Goal: Task Accomplishment & Management: Manage account settings

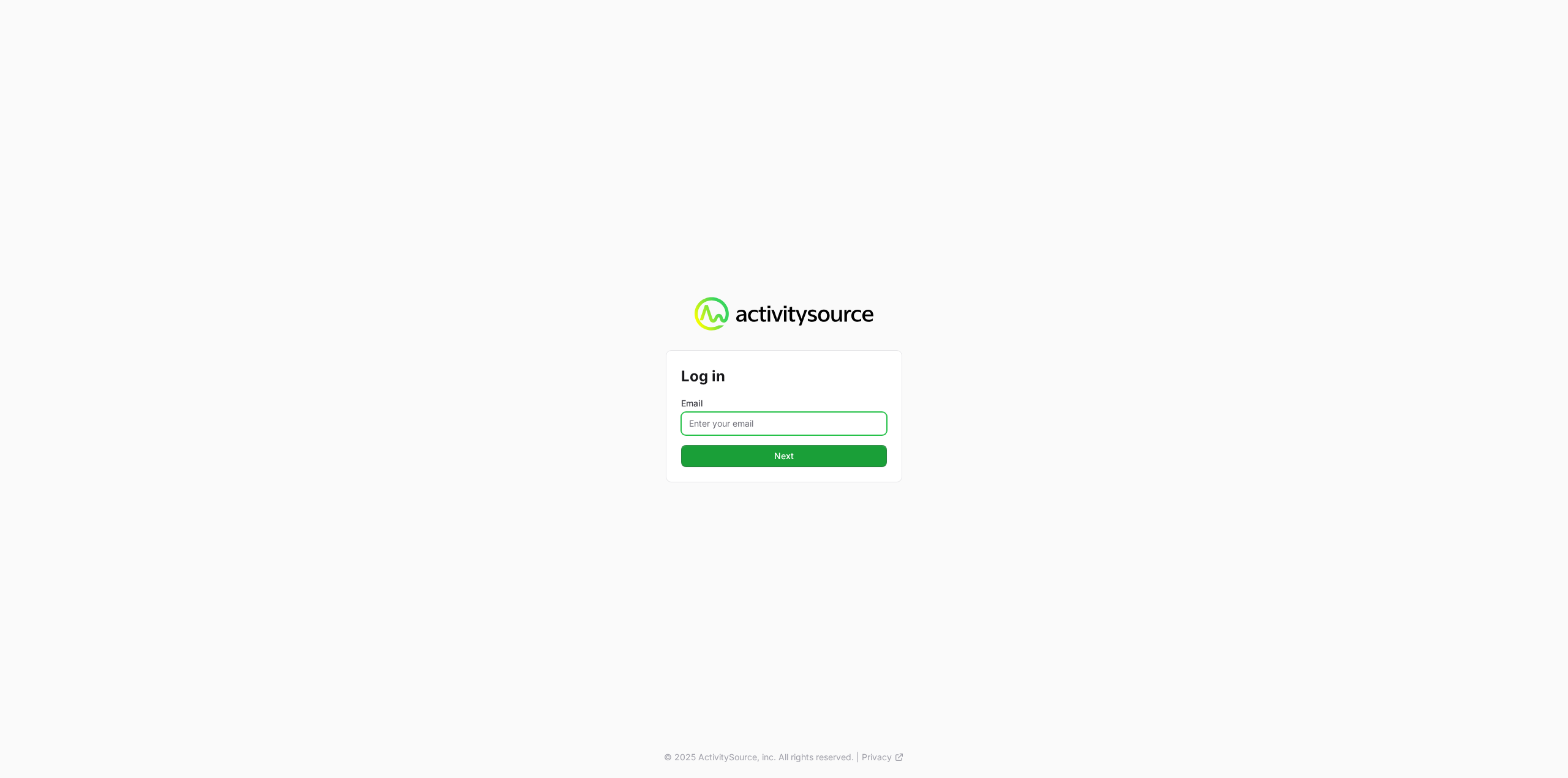
drag, startPoint x: 775, startPoint y: 426, endPoint x: 782, endPoint y: 434, distance: 10.6
click at [775, 426] on input "Email" at bounding box center [784, 423] width 206 height 23
type input "[PERSON_NAME][EMAIL_ADDRESS][DOMAIN_NAME]"
click at [812, 462] on span "Next" at bounding box center [784, 456] width 191 height 14
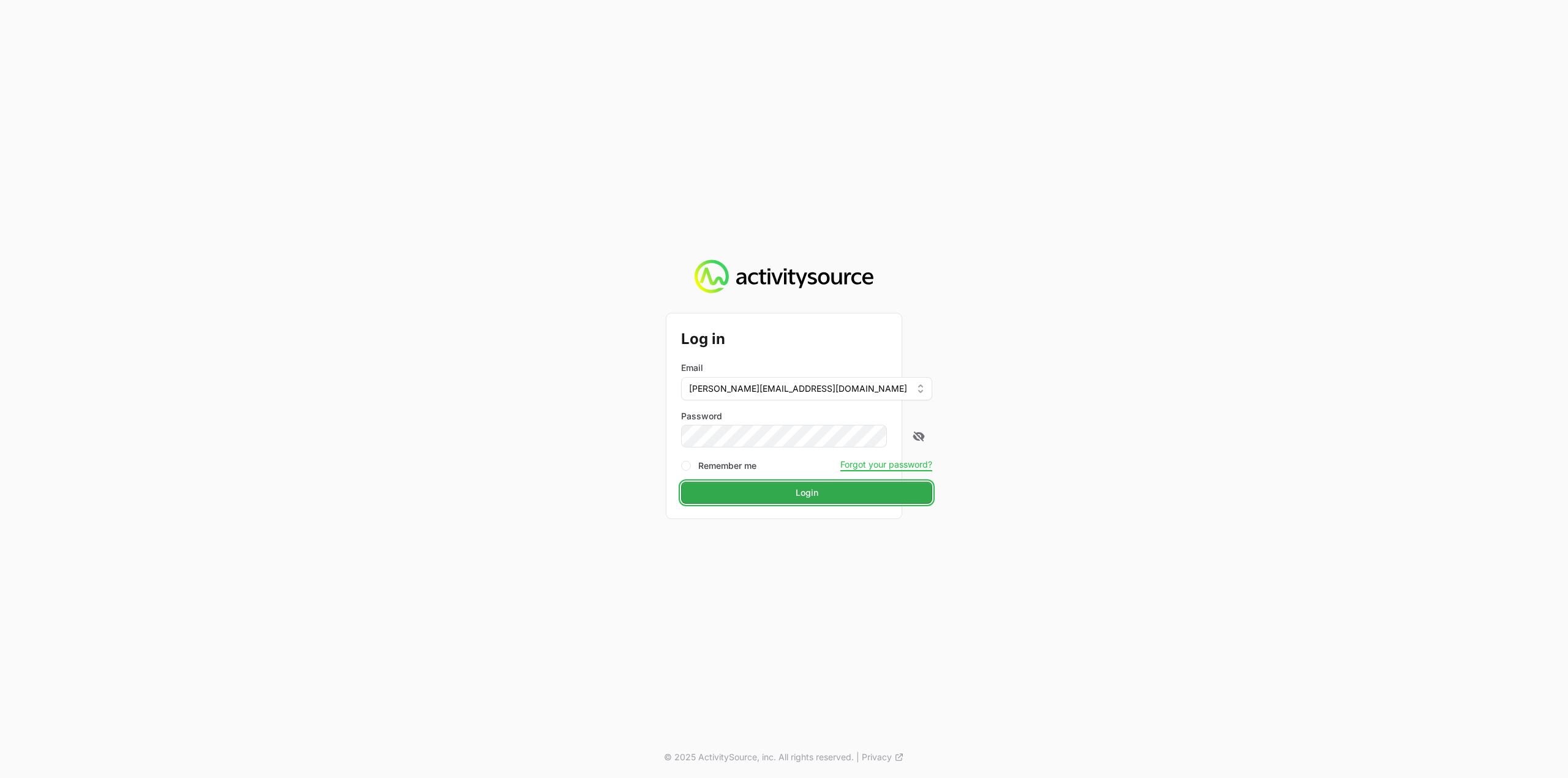
click at [794, 493] on span "Login" at bounding box center [806, 493] width 236 height 14
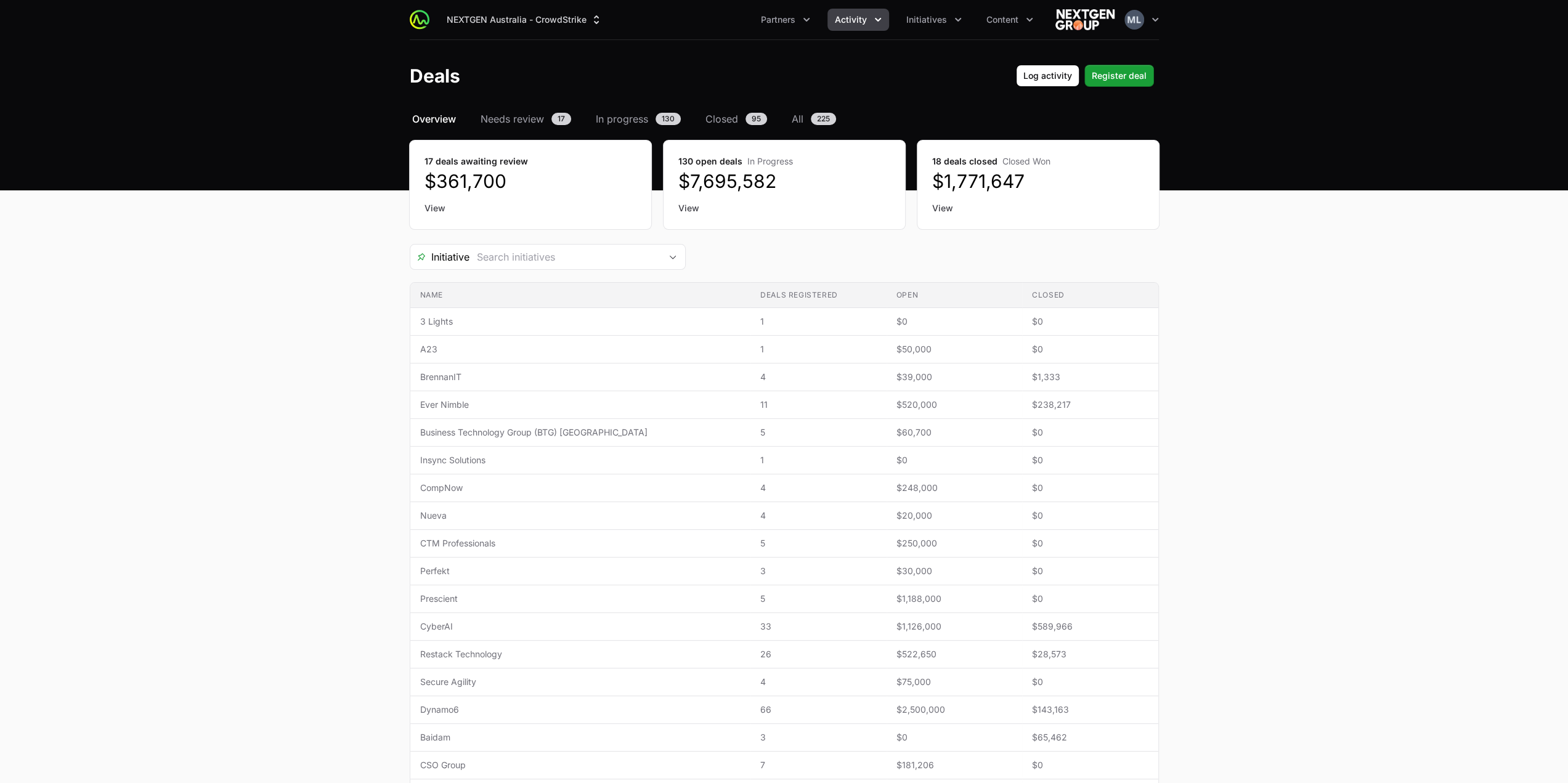
click at [877, 20] on icon "Activity menu" at bounding box center [878, 19] width 6 height 4
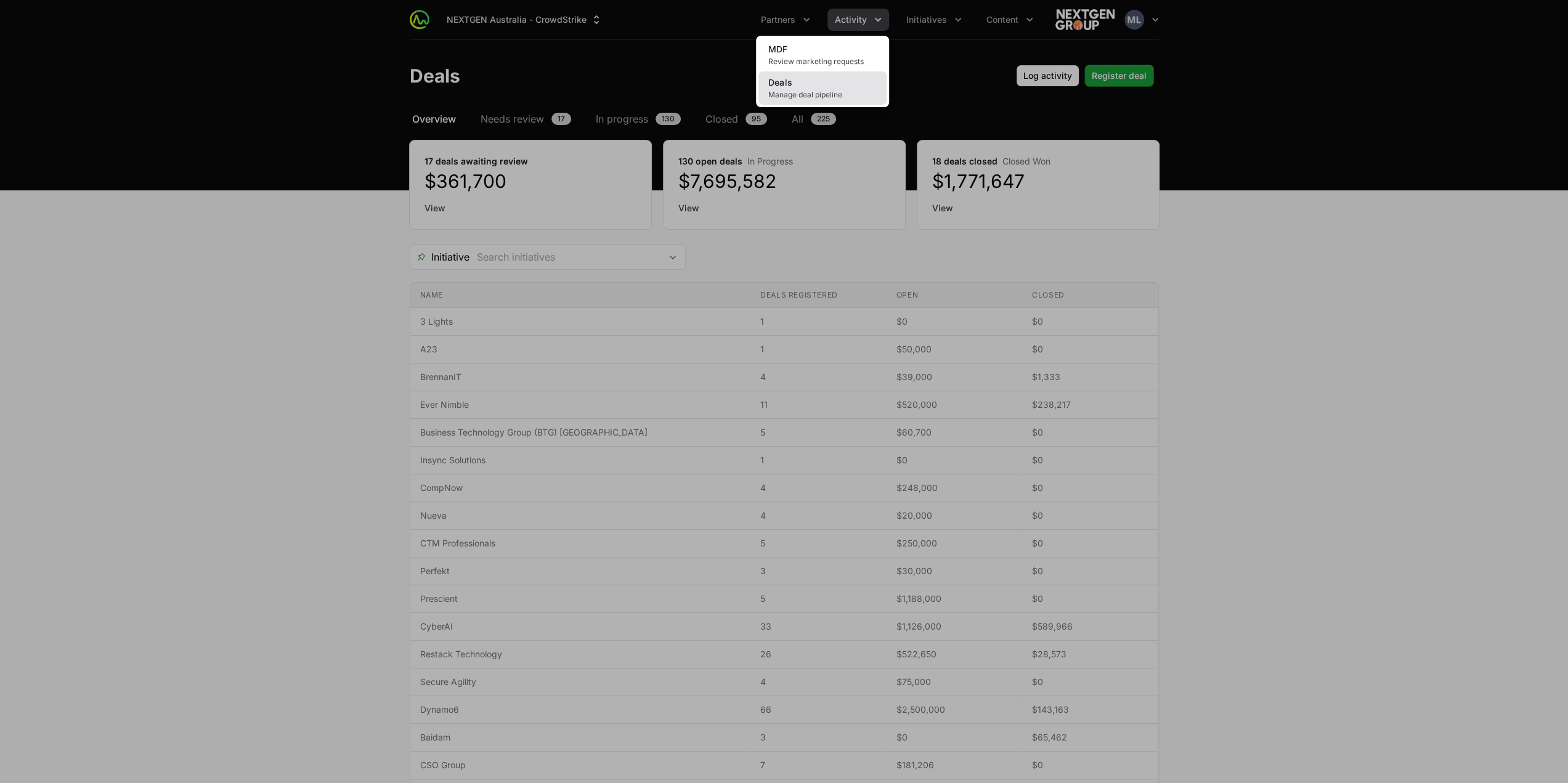
click at [765, 83] on link "Deals Manage deal pipeline" at bounding box center [823, 87] width 128 height 33
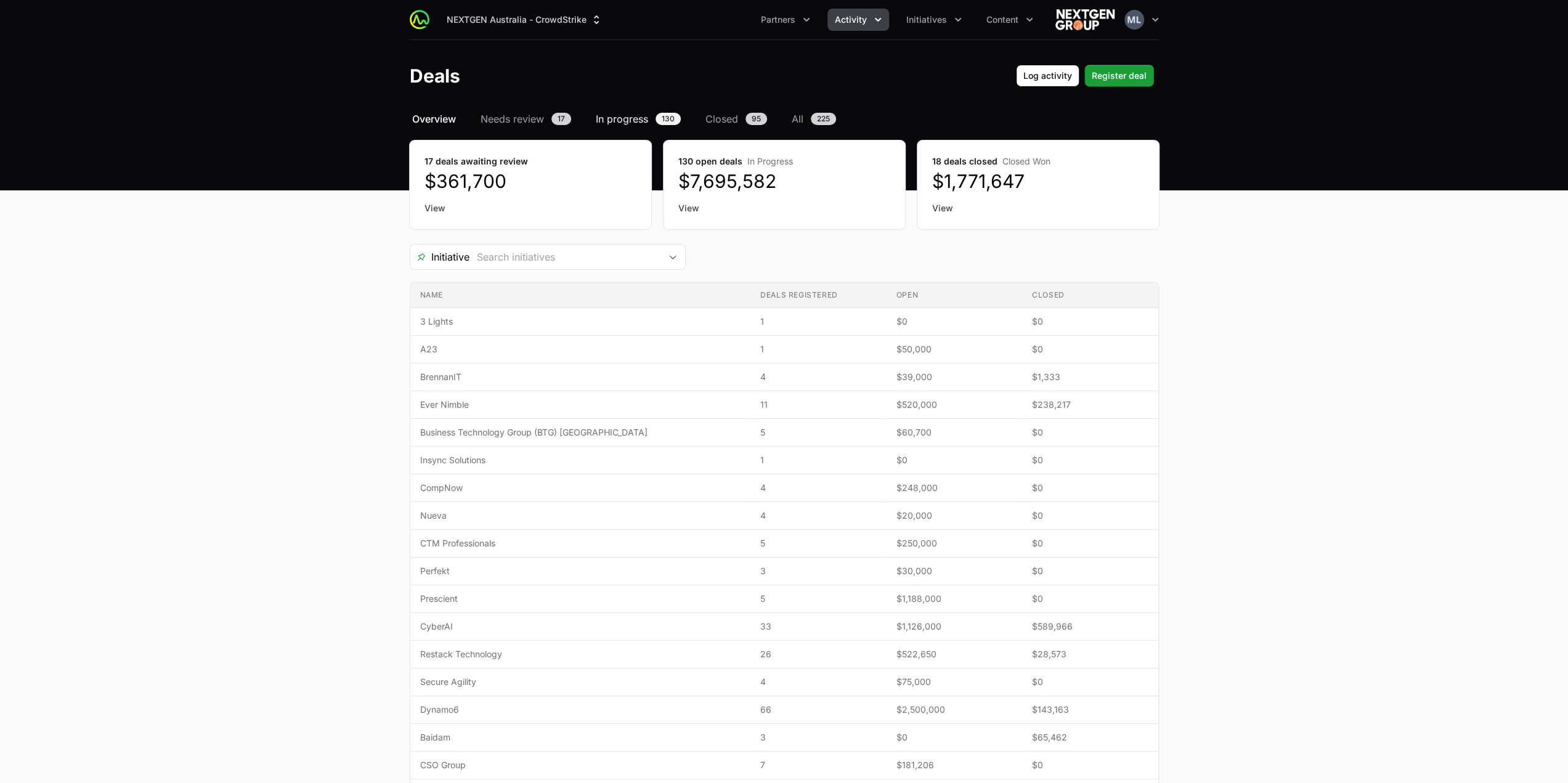
click at [620, 113] on span "In progress" at bounding box center [621, 119] width 52 height 14
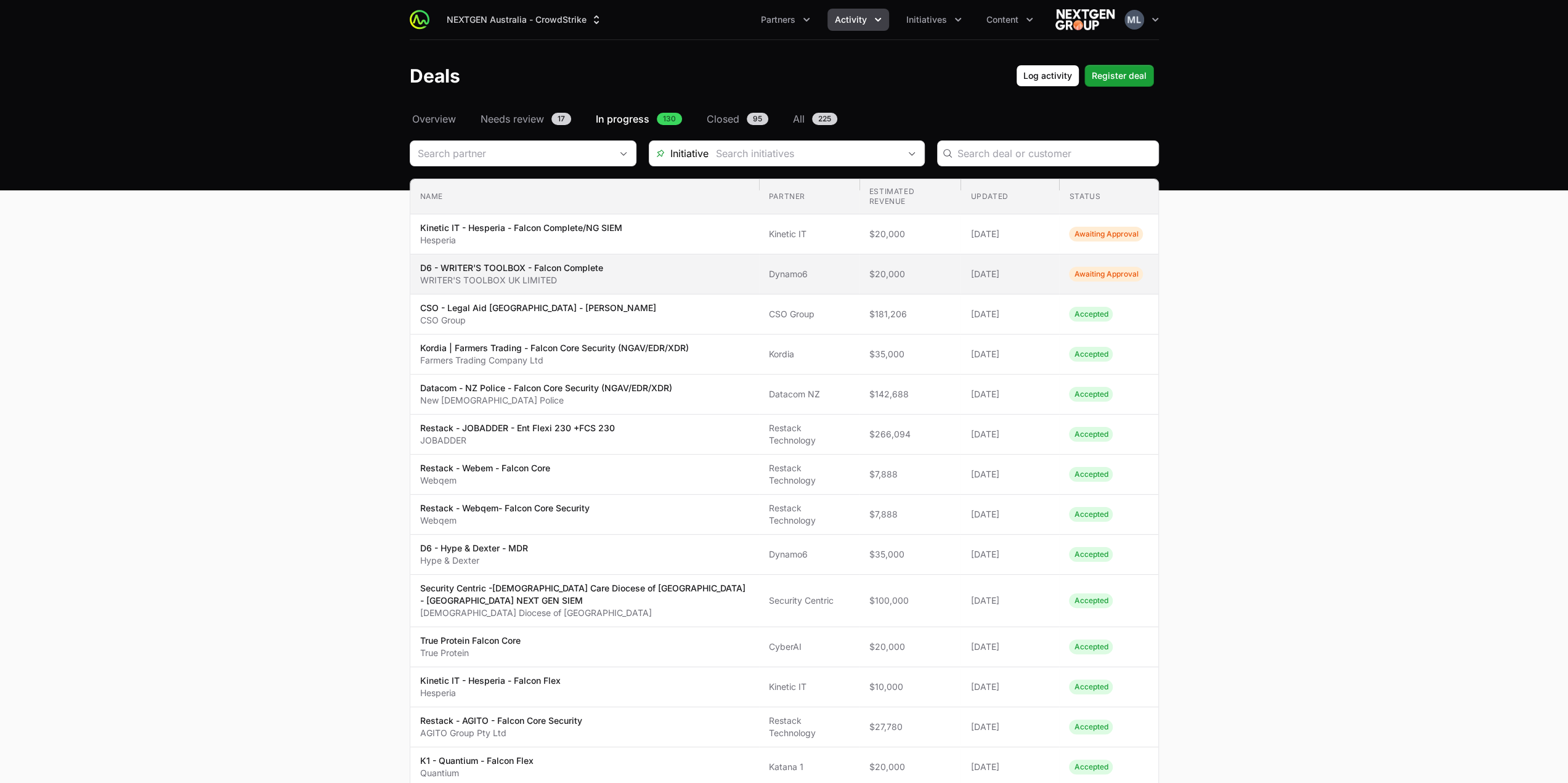
click at [723, 276] on span "D6 - WRITER'S TOOLBOX - Falcon Complete WRITER'S TOOLBOX UK LIMITED" at bounding box center [585, 274] width 329 height 25
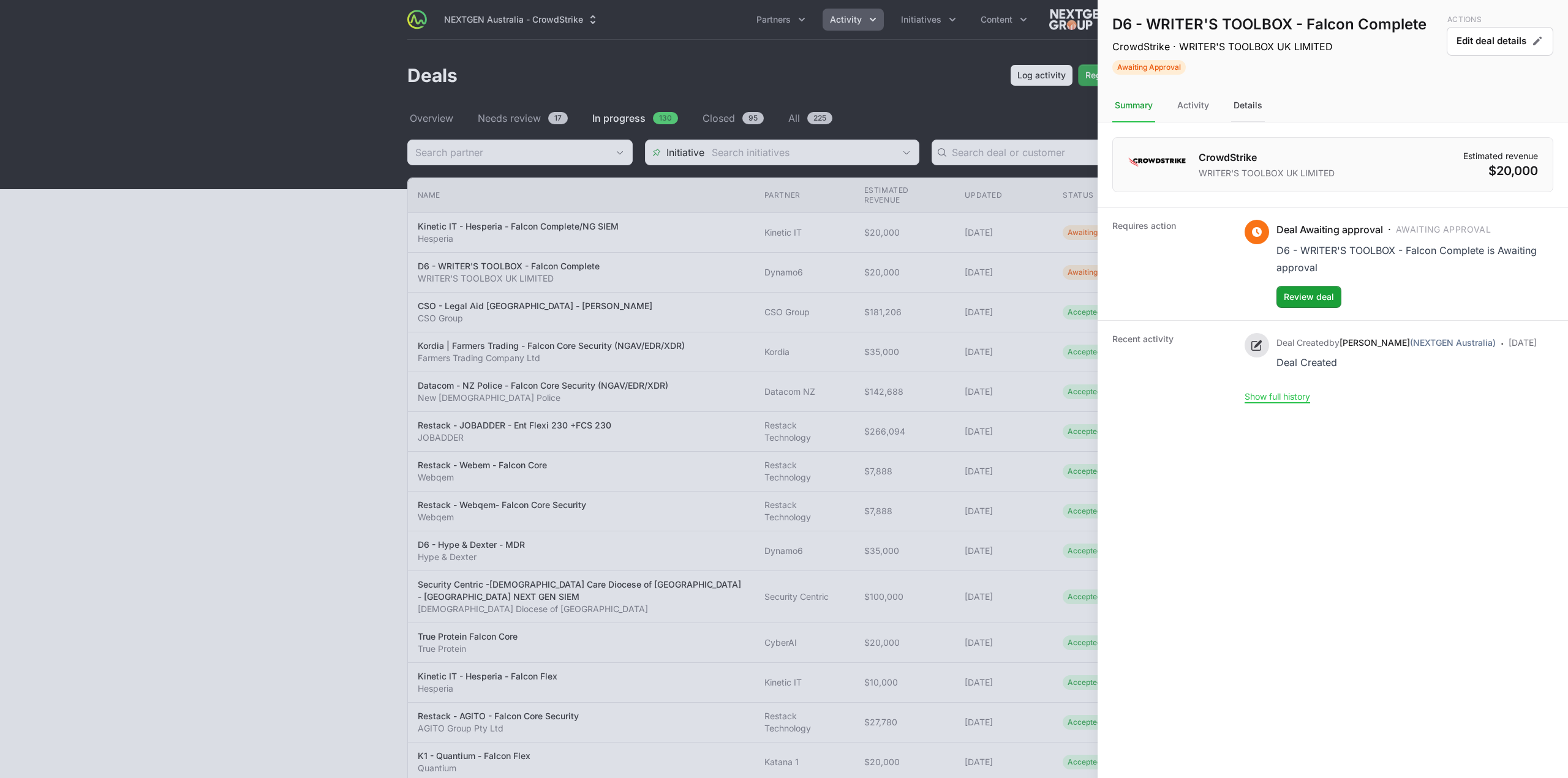
click at [1241, 116] on div "Details" at bounding box center [1247, 105] width 33 height 33
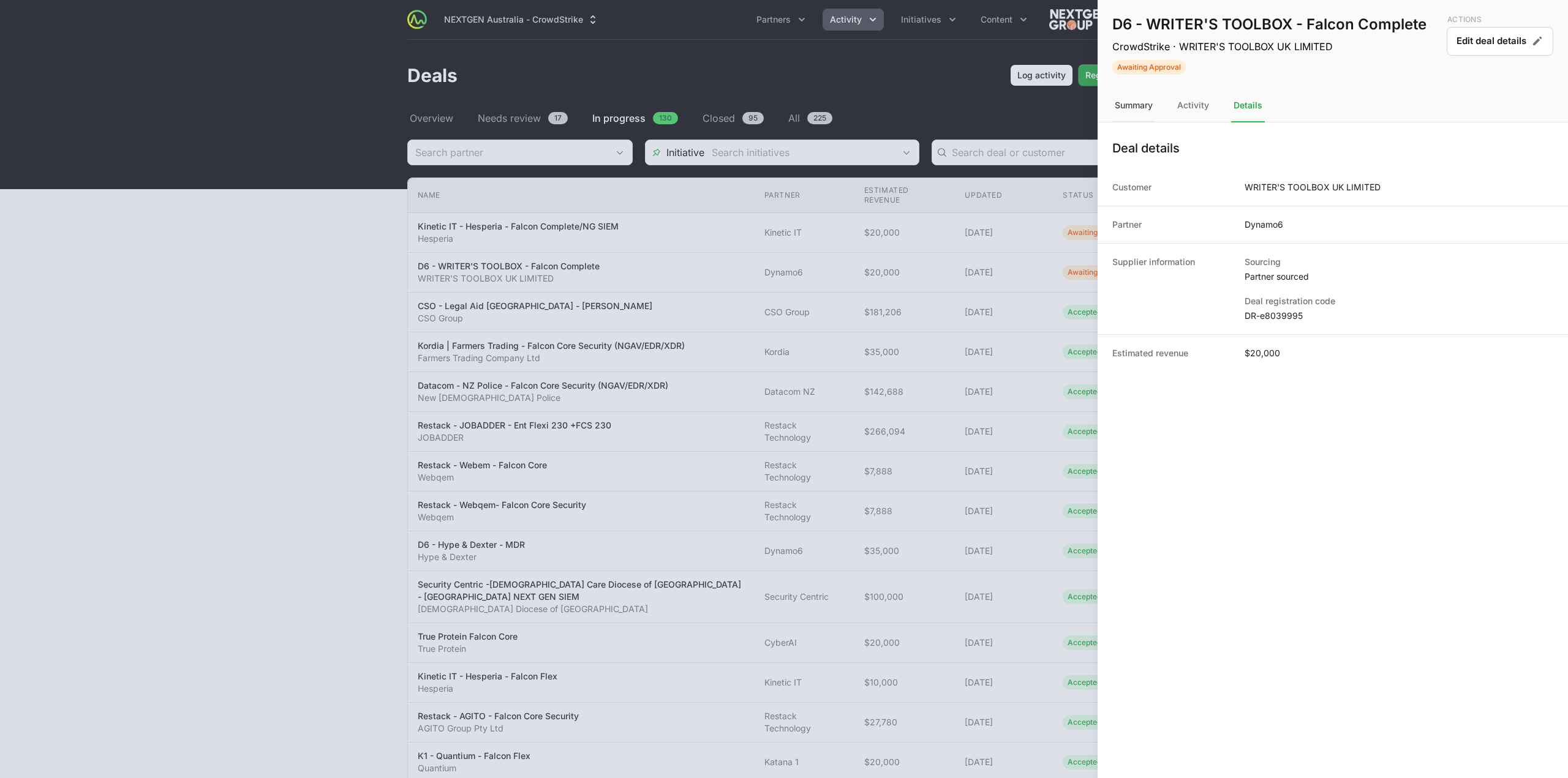
click at [1137, 104] on div "Summary" at bounding box center [1133, 105] width 43 height 33
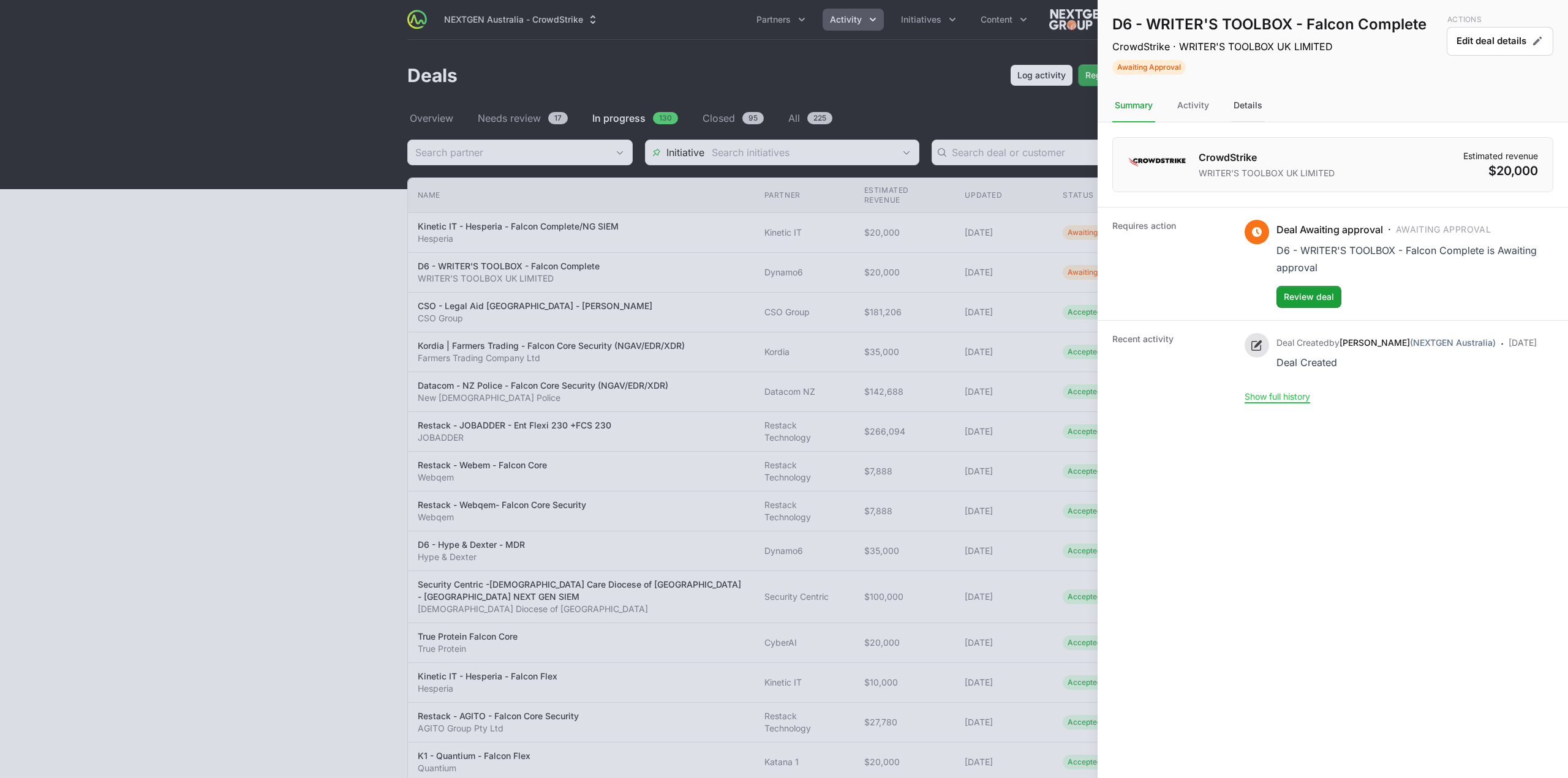
click at [1246, 106] on div "Details" at bounding box center [1247, 105] width 33 height 33
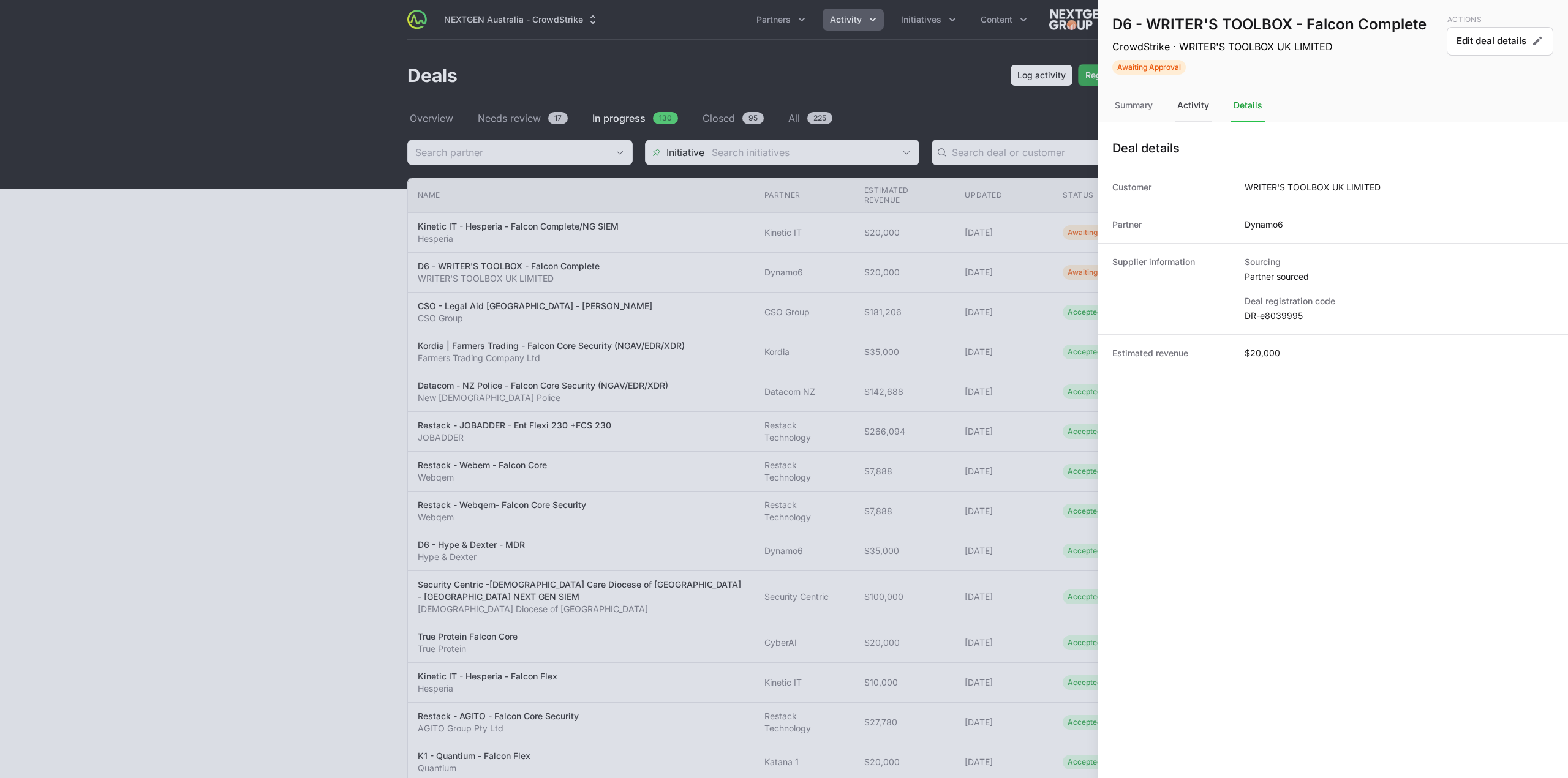
click at [1184, 107] on div "Activity" at bounding box center [1193, 105] width 37 height 33
click at [1137, 106] on div "Summary" at bounding box center [1133, 105] width 43 height 33
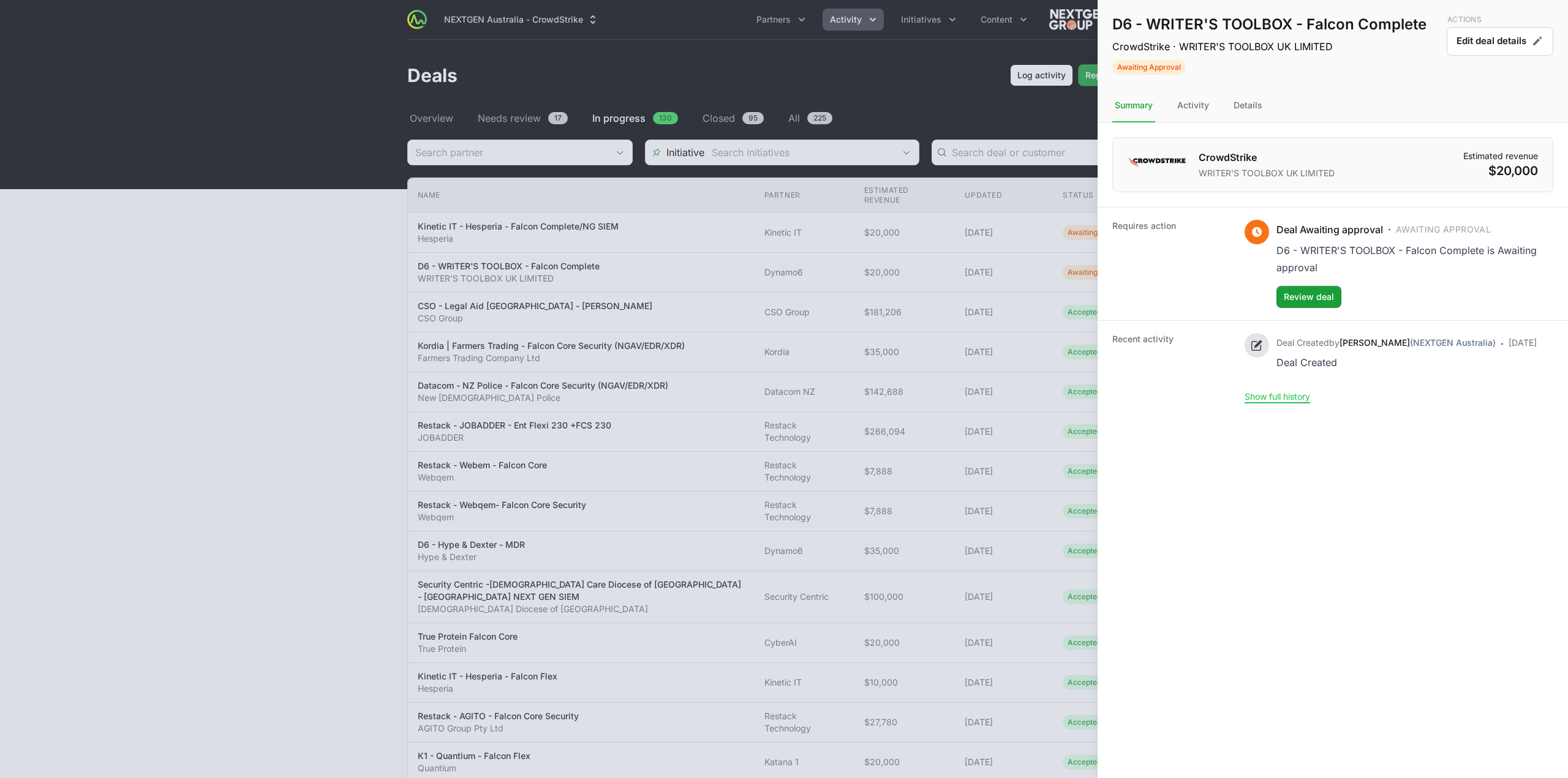
click at [1317, 308] on div "Requires action Deal Awaiting approval · Awaiting Approval D6 - WRITER'S TOOLBO…" at bounding box center [1333, 264] width 471 height 113
click at [1319, 289] on span "Review deal" at bounding box center [1308, 297] width 50 height 14
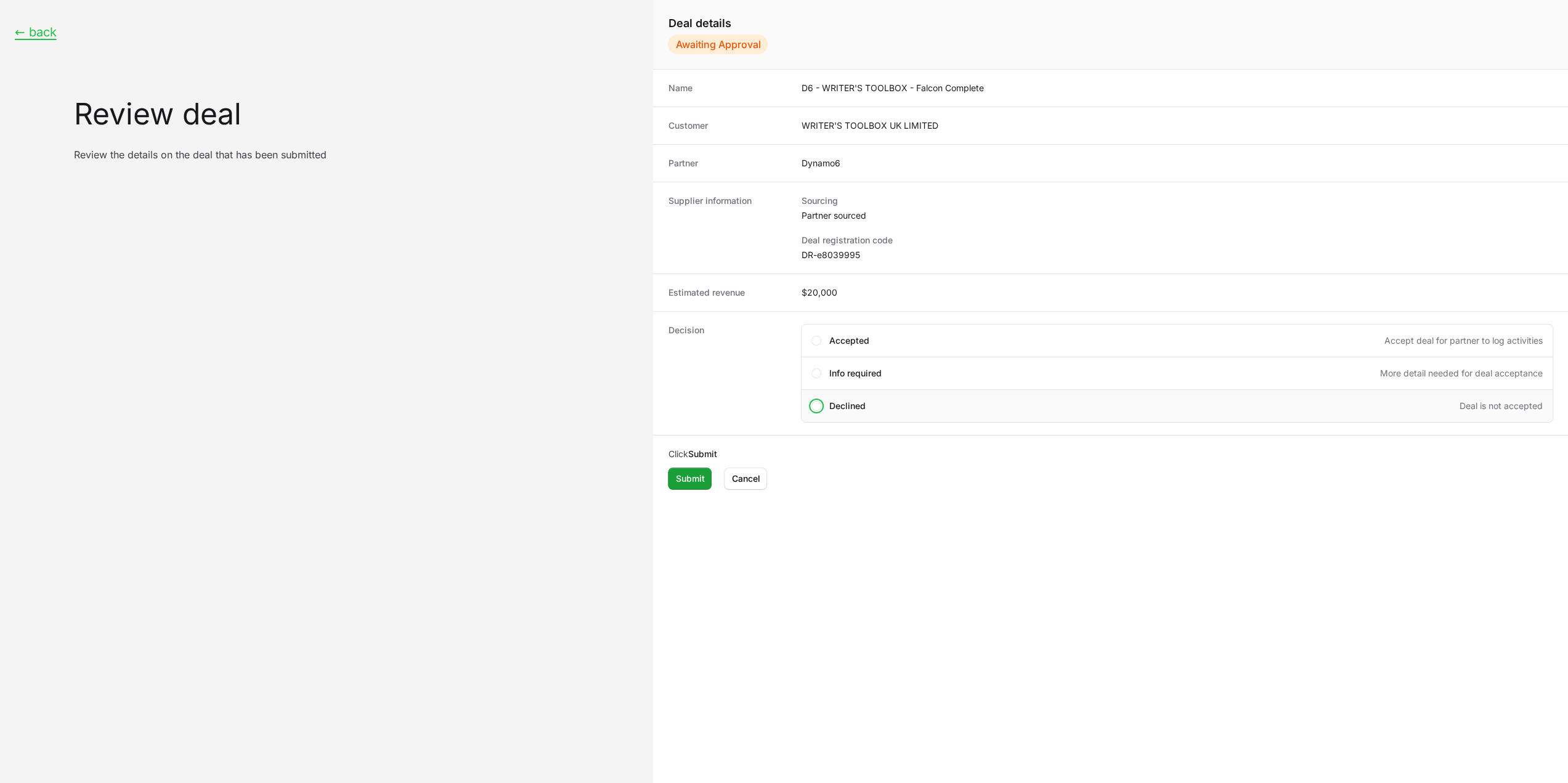
click at [882, 404] on div "Declined Deal is not accepted" at bounding box center [1186, 405] width 714 height 12
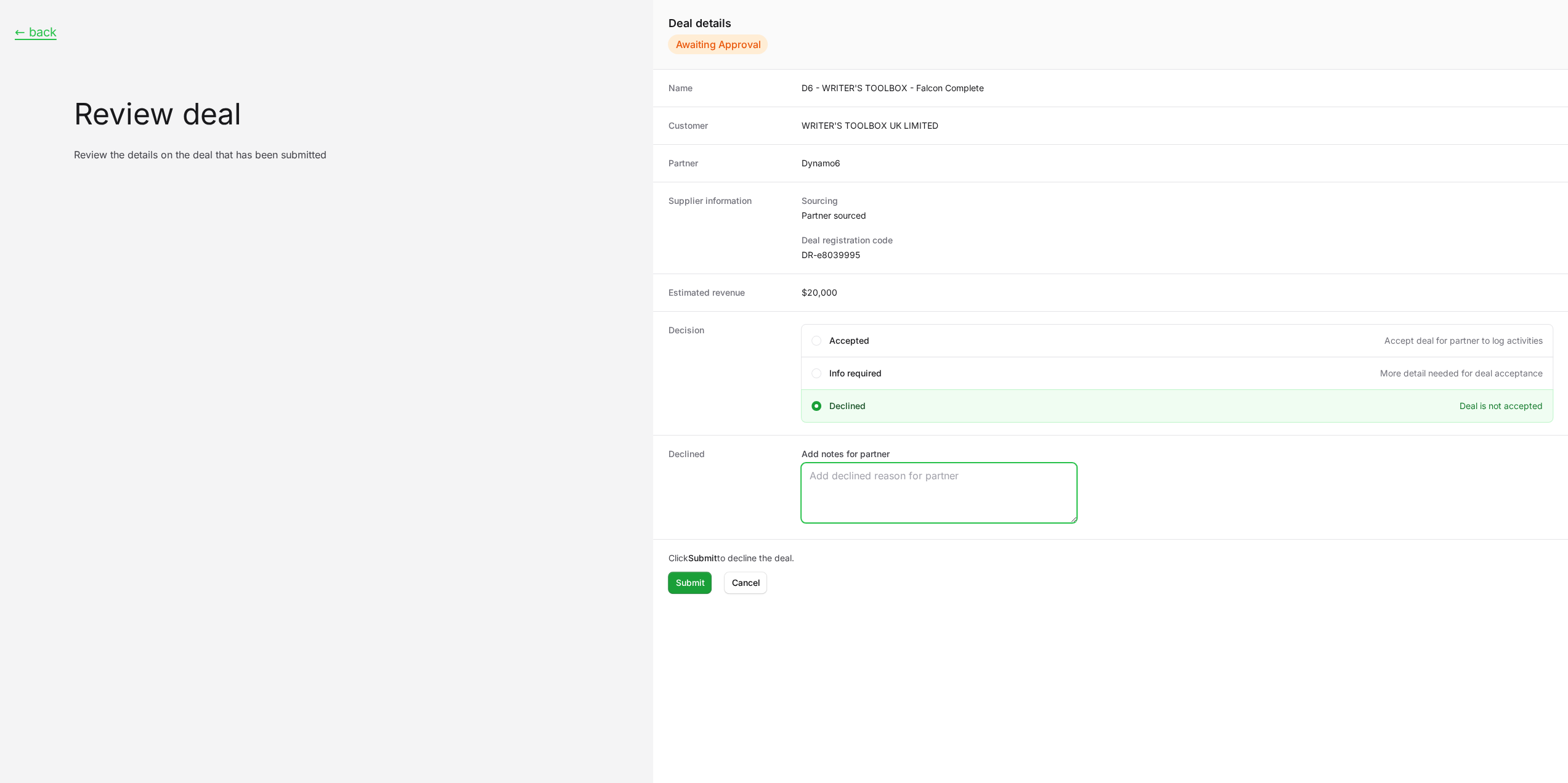
click at [894, 511] on textarea "Add notes for partner" at bounding box center [939, 493] width 274 height 59
paste textarea "Conflicting Opportunity Exists"
type textarea "Conflicting Opportunity Exists"
click at [701, 578] on span "Submit" at bounding box center [689, 582] width 29 height 14
